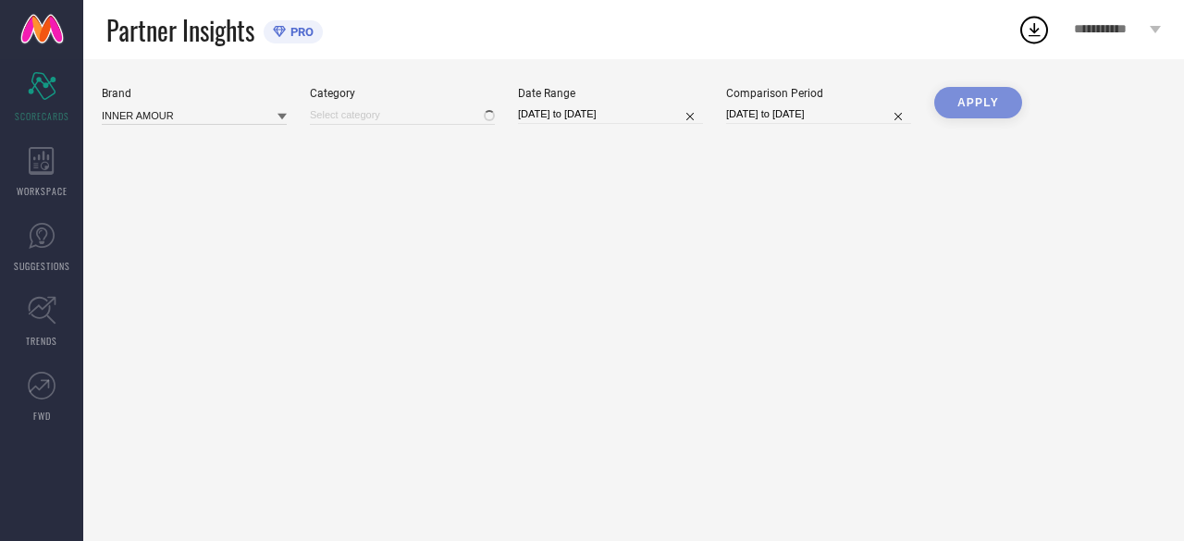
type input "All"
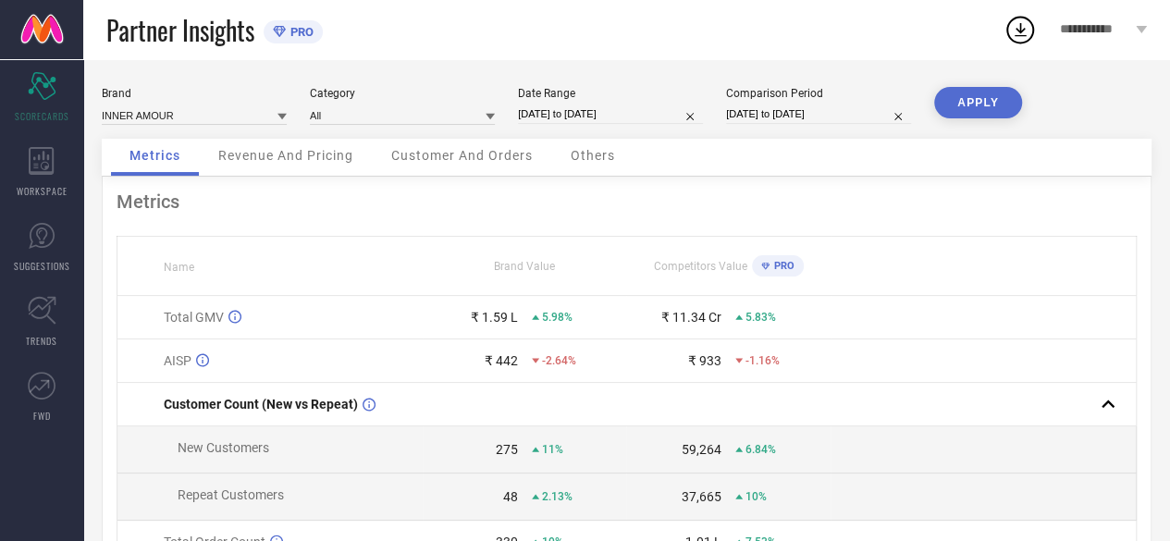
select select "7"
select select "2025"
select select "8"
select select "2025"
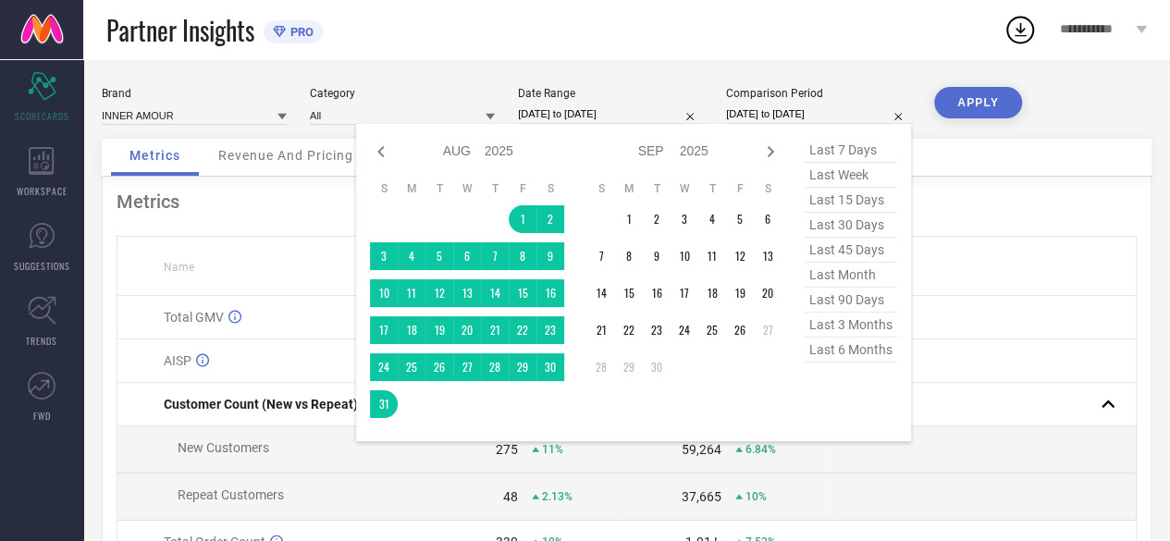
click at [799, 114] on input "[DATE] to [DATE]" at bounding box center [818, 113] width 185 height 19
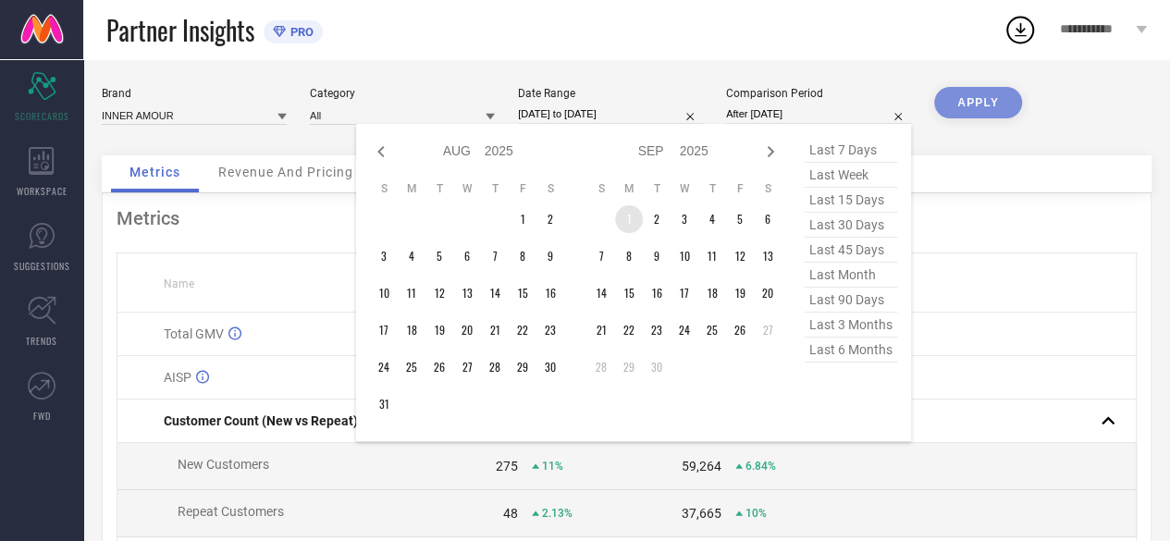
click at [625, 227] on td "1" at bounding box center [629, 219] width 28 height 28
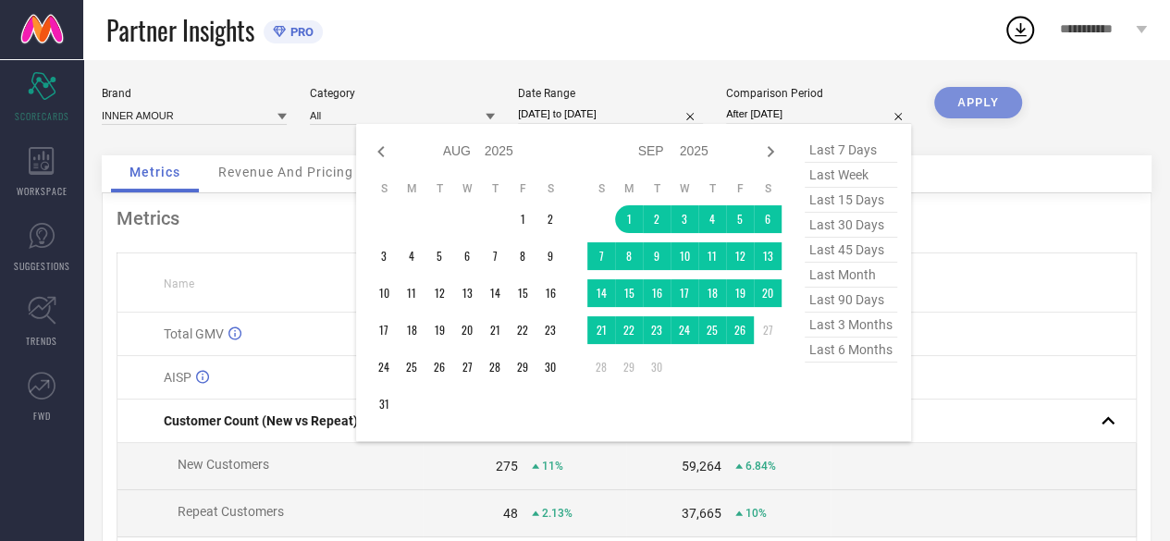
click at [747, 347] on table "S M T W T F S 1 2 3 4 5 6 7 8 9 10 11 12 13 14 15 16 17 18 19 20 21 22 23 24 25…" at bounding box center [684, 281] width 194 height 218
type input "[DATE] to [DATE]"
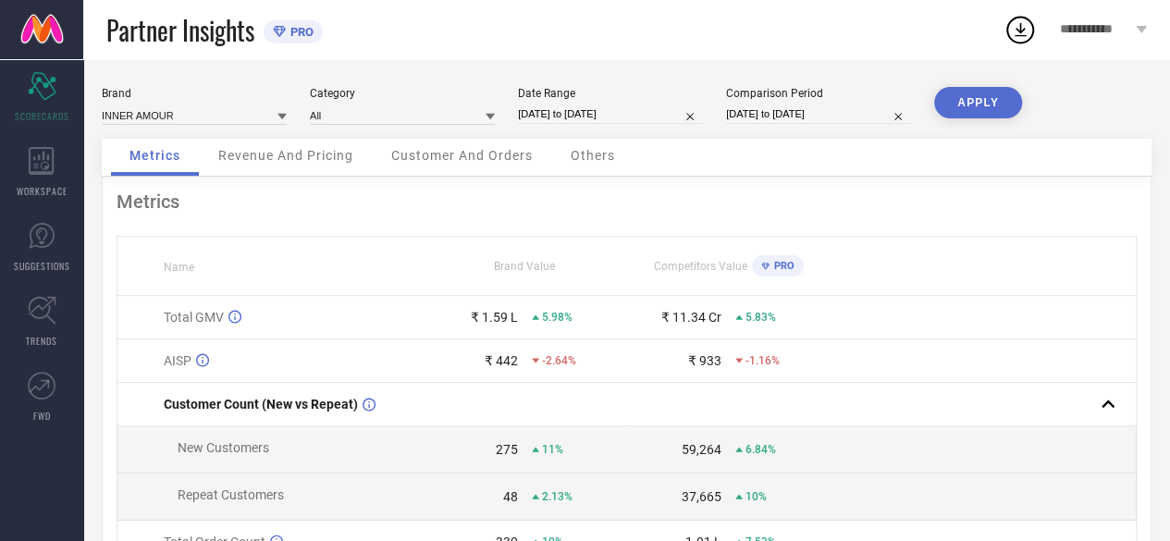
click at [988, 102] on button "APPLY" at bounding box center [978, 102] width 88 height 31
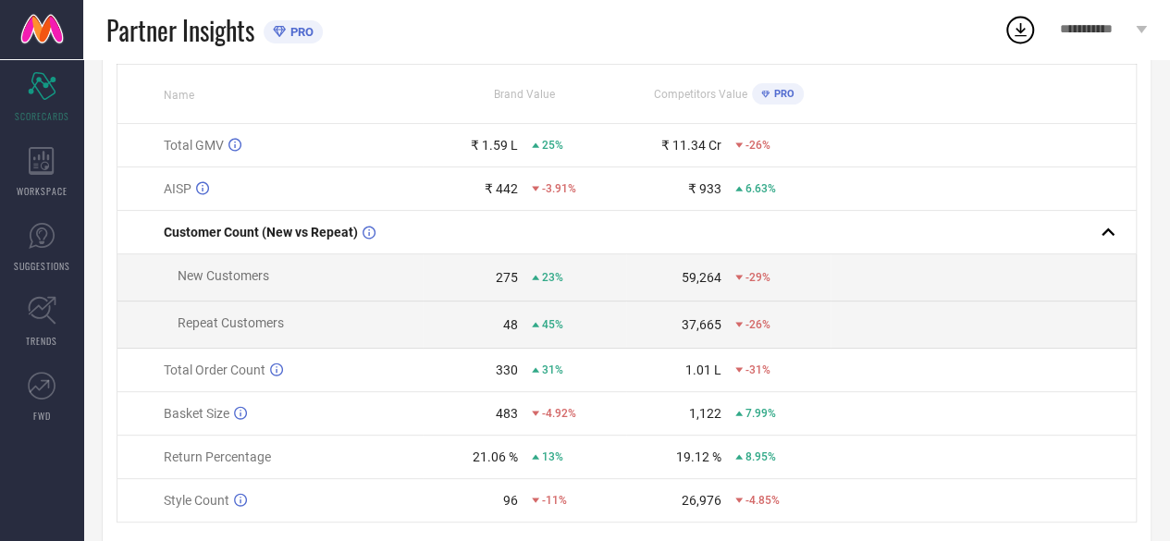
scroll to position [232, 0]
